Goal: Task Accomplishment & Management: Manage account settings

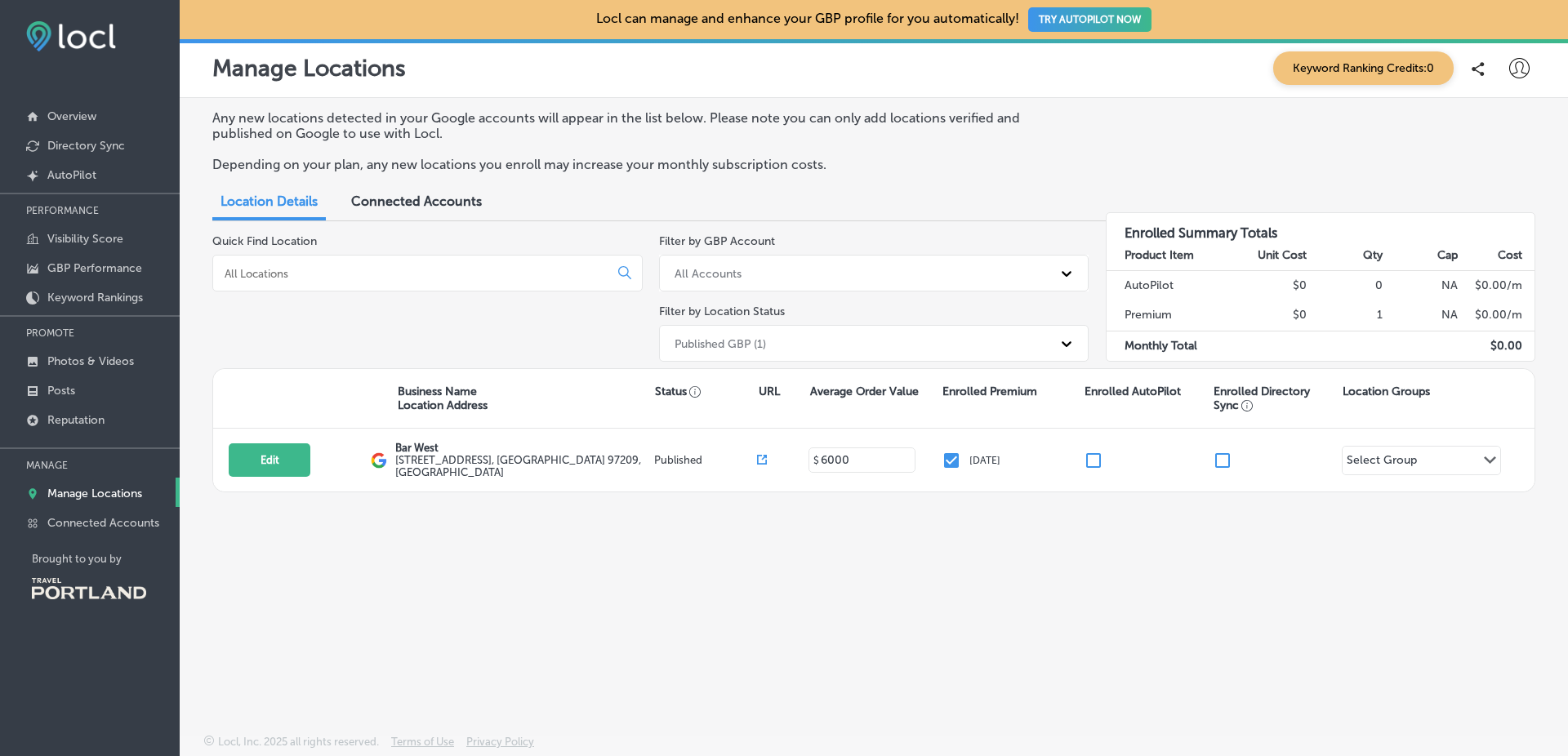
click at [1513, 70] on icon at bounding box center [1519, 68] width 20 height 20
click at [1507, 122] on p "My Account" at bounding box center [1496, 127] width 73 height 20
select select "US"
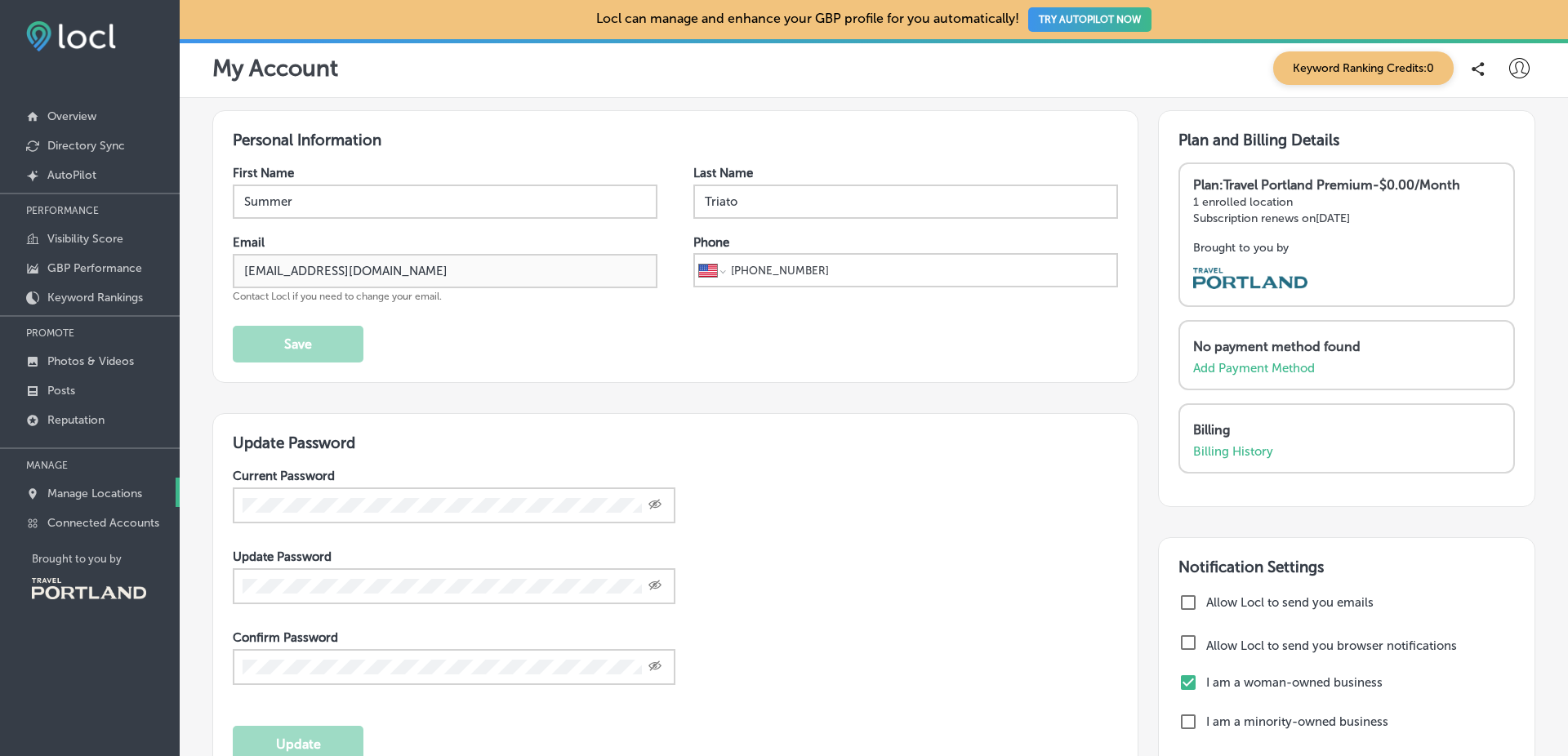
click at [112, 493] on p "Manage Locations" at bounding box center [95, 493] width 95 height 14
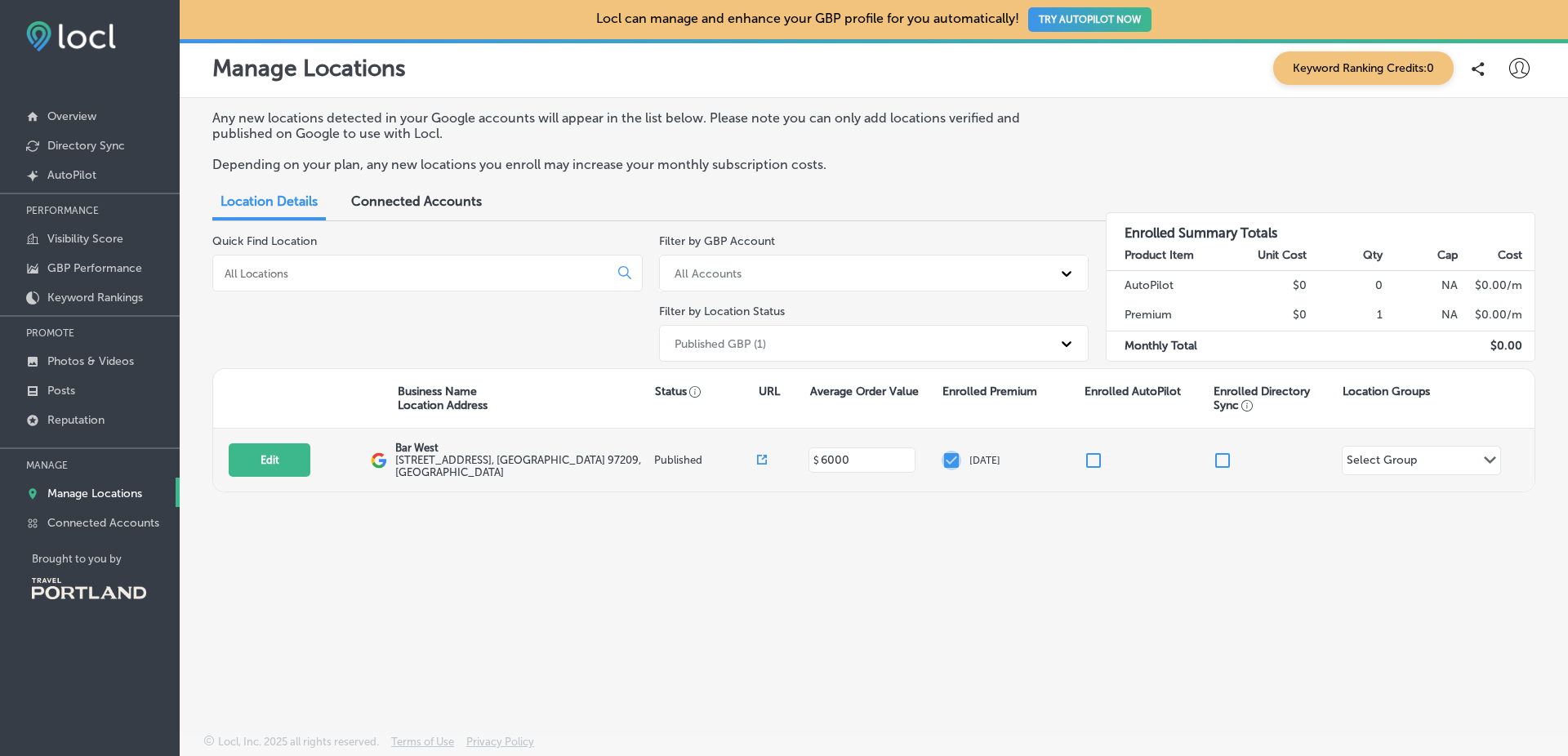
click at [953, 459] on input "checkbox" at bounding box center [950, 460] width 20 height 20
checkbox input "false"
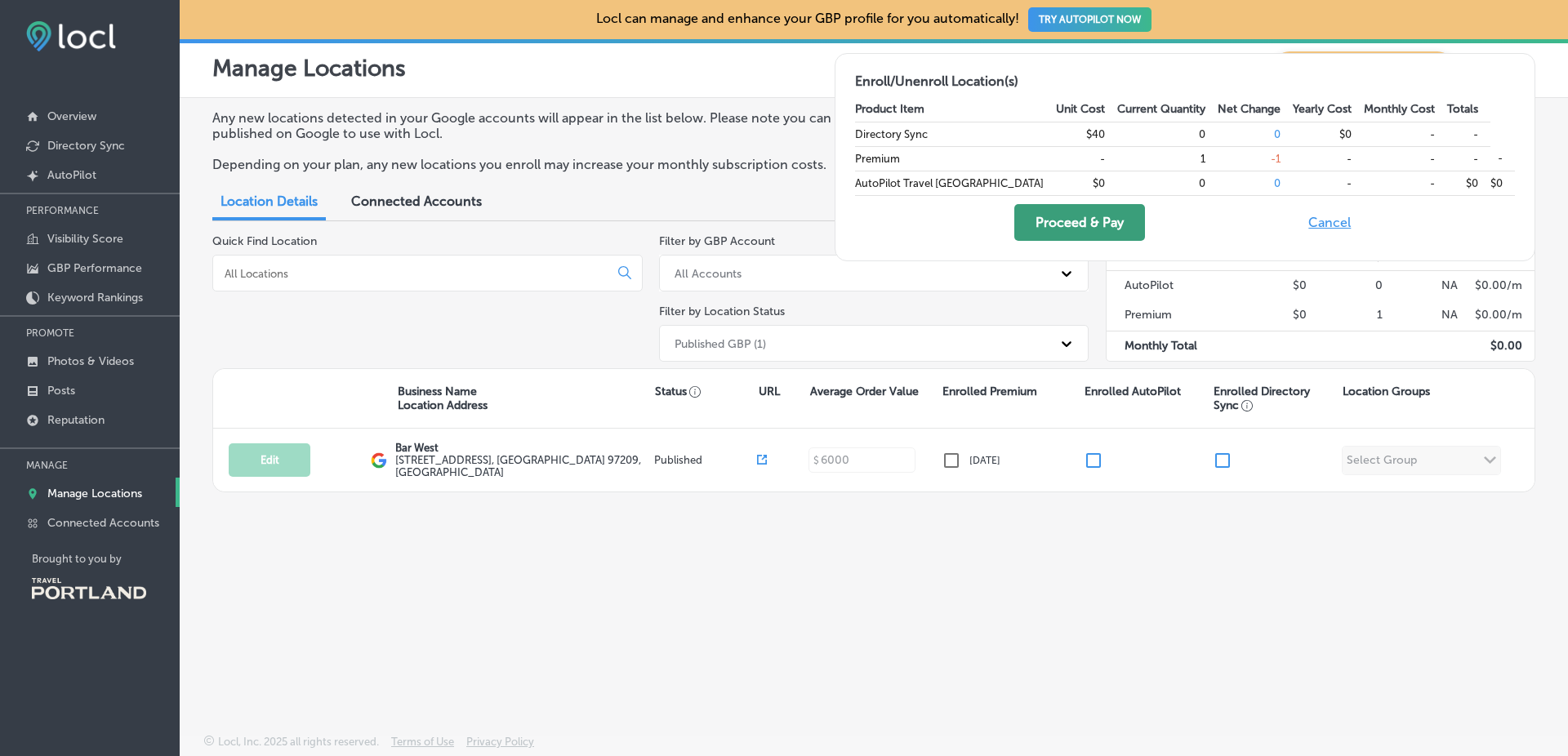
click at [1117, 228] on button "Proceed & Pay" at bounding box center [1079, 223] width 131 height 37
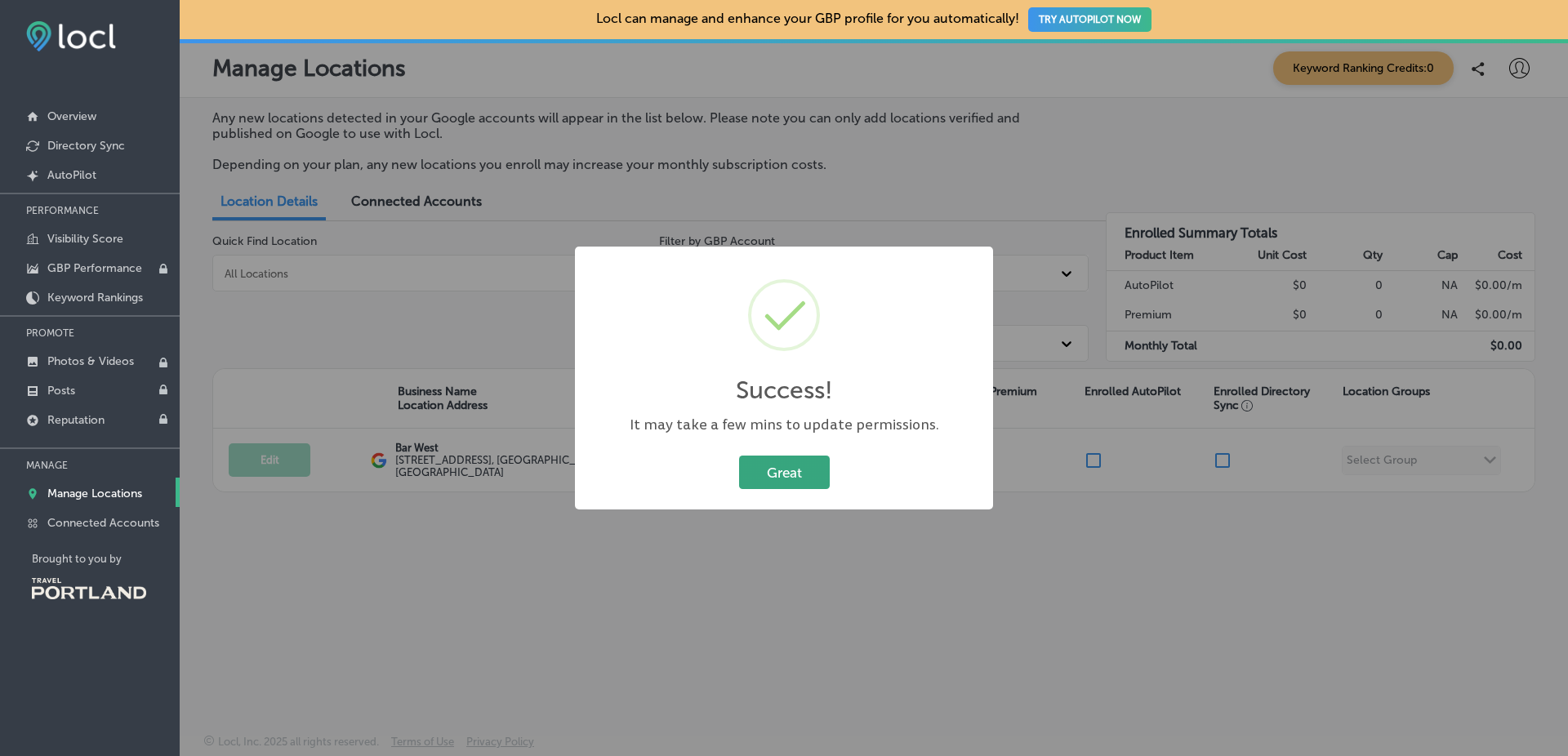
click at [791, 480] on button "Great" at bounding box center [784, 472] width 91 height 33
